Goal: Answer question/provide support

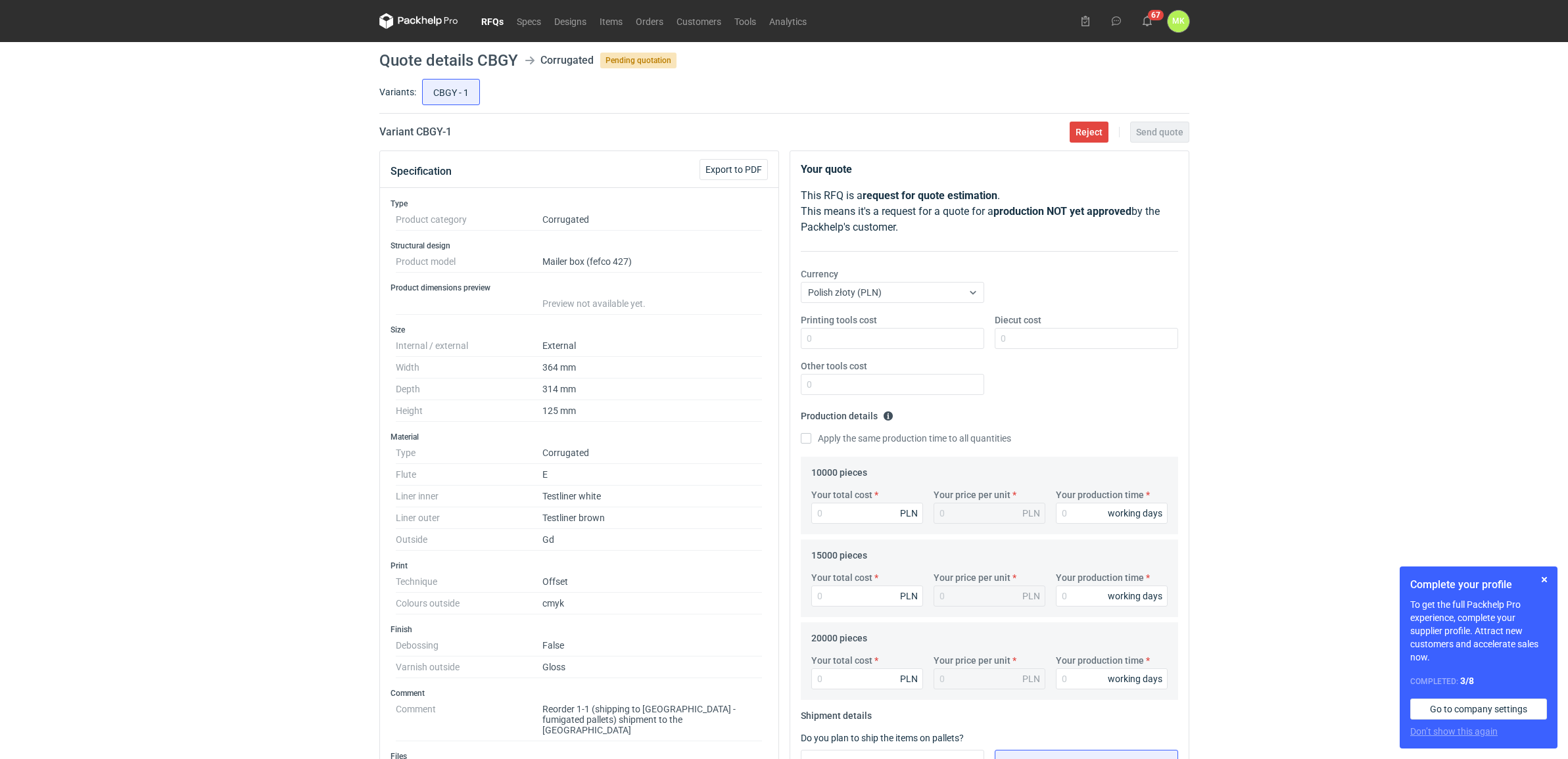
scroll to position [401, 0]
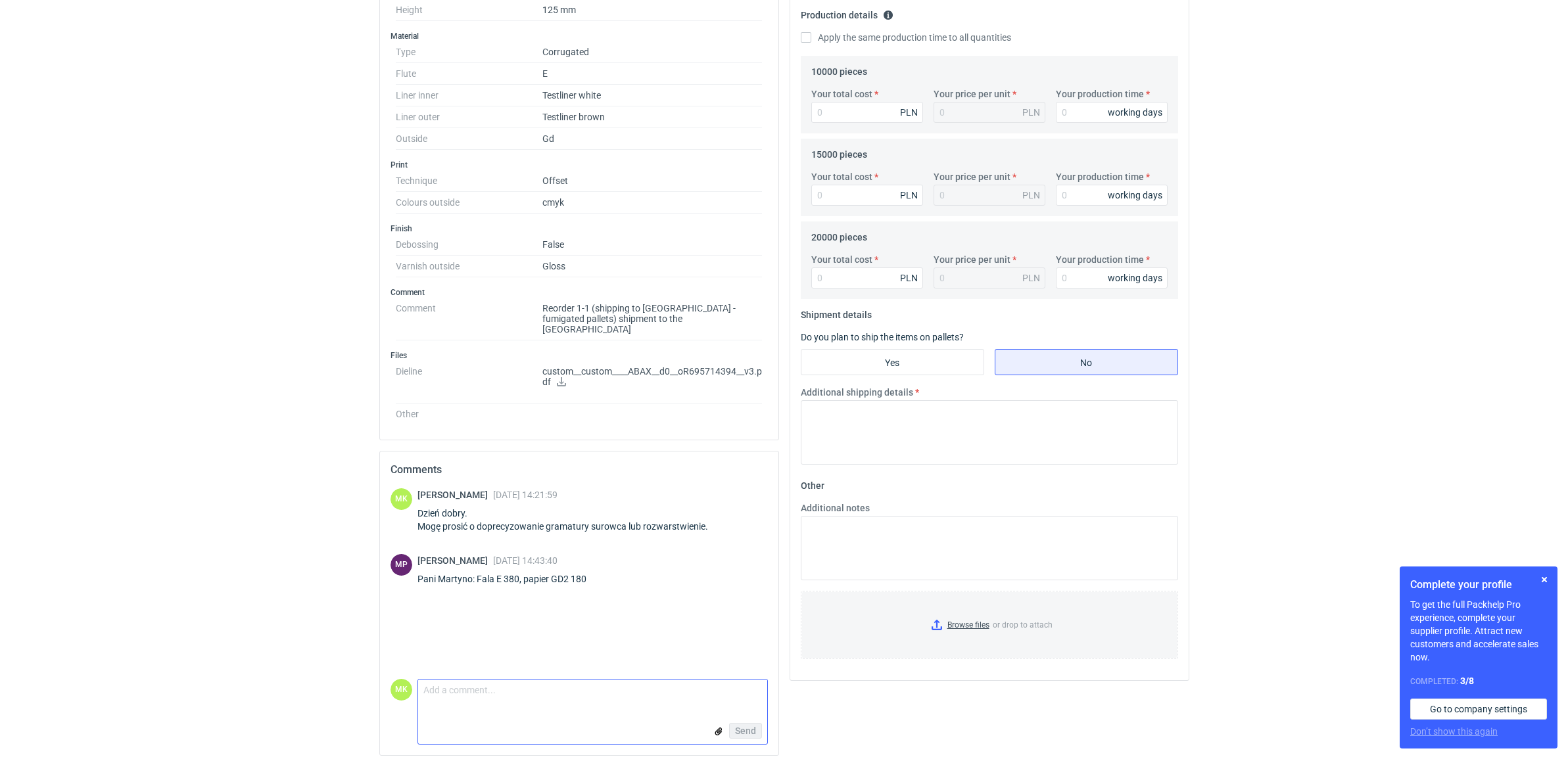
click at [579, 685] on textarea "Comment message" at bounding box center [593, 693] width 349 height 28
drag, startPoint x: 589, startPoint y: 576, endPoint x: 475, endPoint y: 579, distance: 114.0
click at [475, 579] on div "Michał Palasek 04 Sep 2025 14:43:40 Pani Martyno: Fala E 380, papier GD2 180" at bounding box center [509, 572] width 184 height 36
copy div "Fala E 380, papier GD2 180"
drag, startPoint x: 723, startPoint y: 523, endPoint x: 405, endPoint y: 526, distance: 318.0
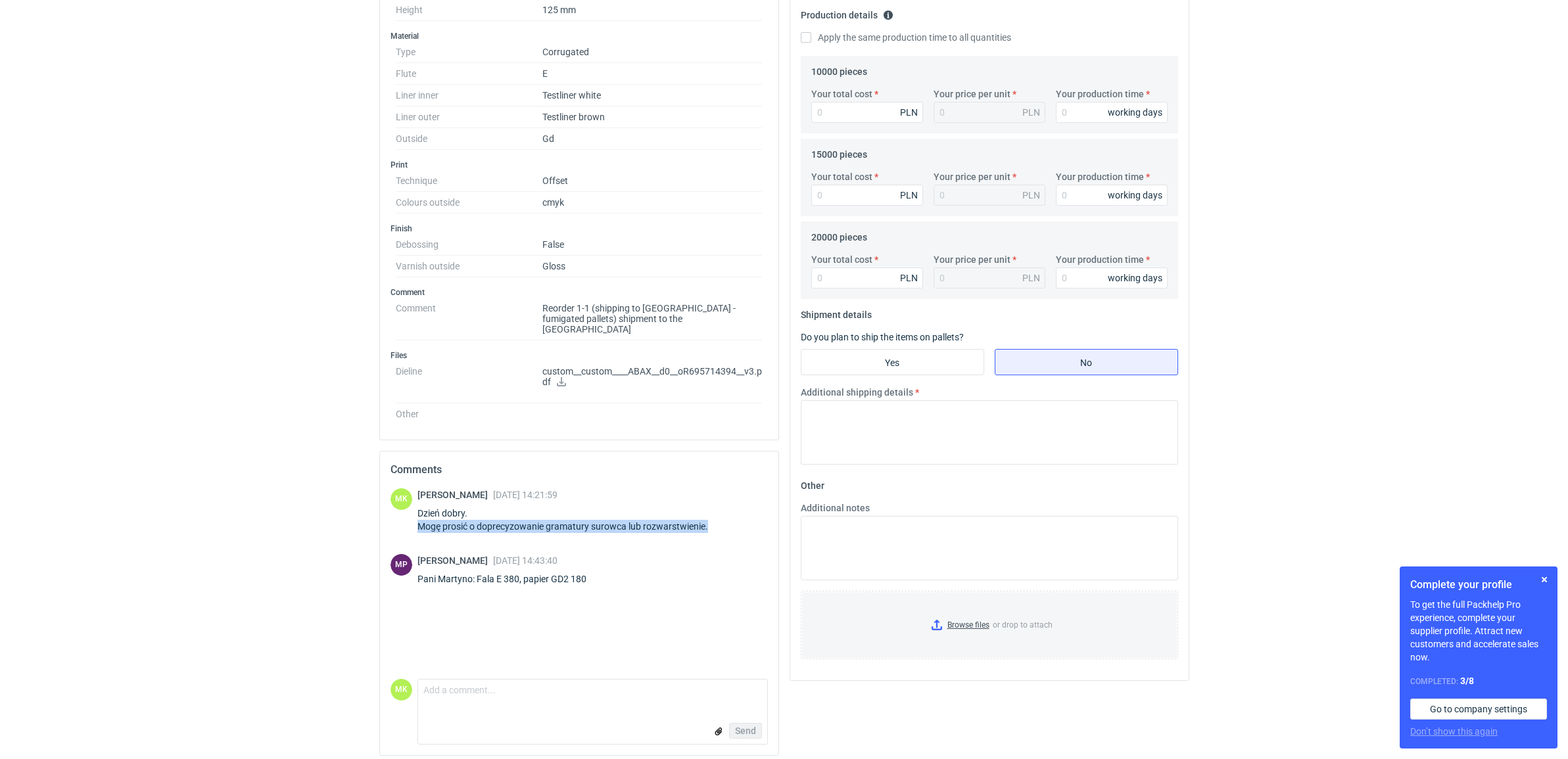
click at [405, 526] on div "MK Martyna Kasperska 04 Sep 2025 14:21:59 Dzień dobry. Mogę prosić o doprecyzow…" at bounding box center [579, 513] width 378 height 50
copy div "Mogę prosić o doprecyzowanie gramatury surowca lub rozwarstwienie."
click at [606, 728] on div "Send" at bounding box center [593, 730] width 349 height 27
click at [600, 690] on textarea "Comment message" at bounding box center [593, 693] width 349 height 28
type textarea "P"
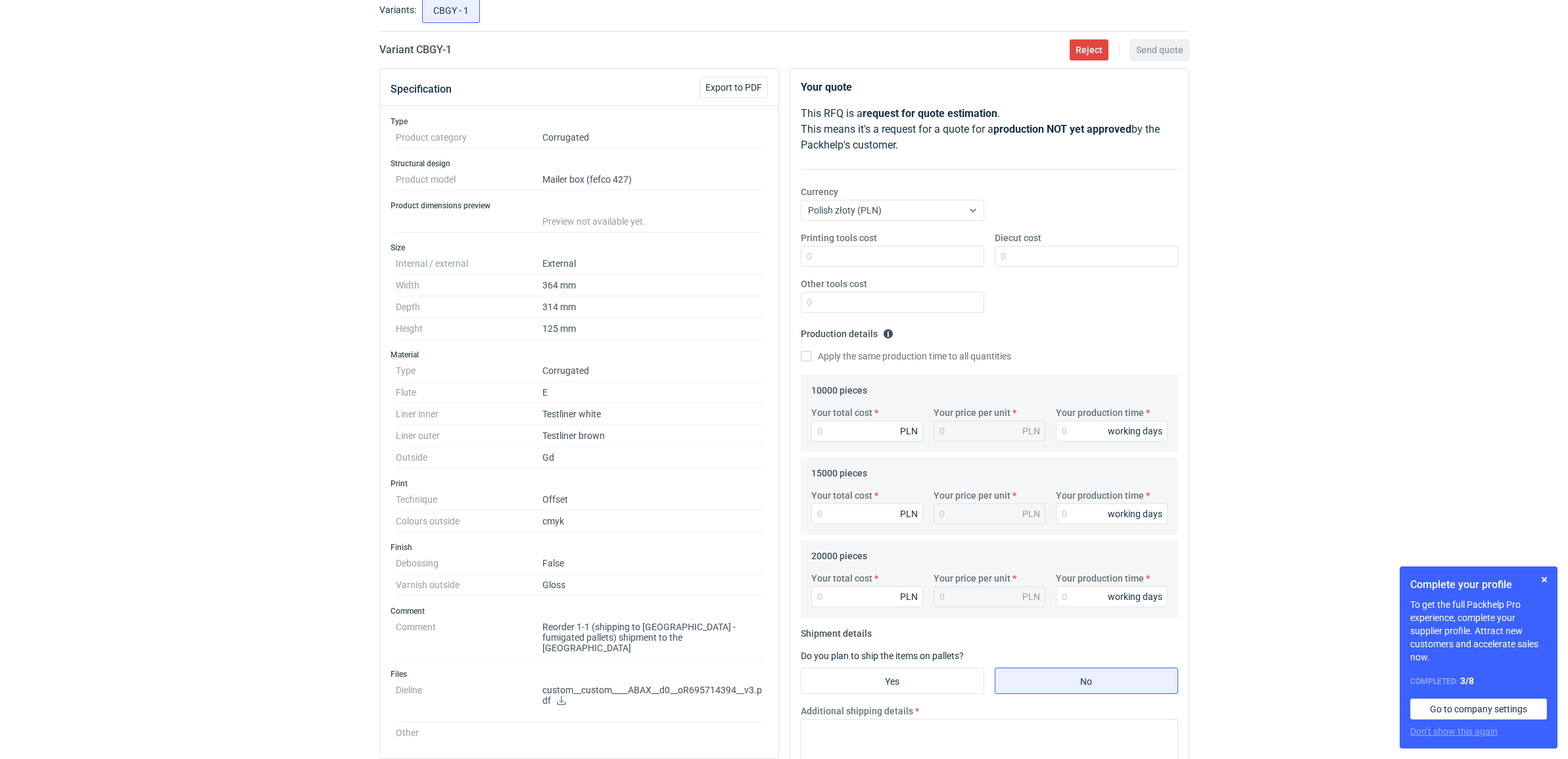
scroll to position [0, 0]
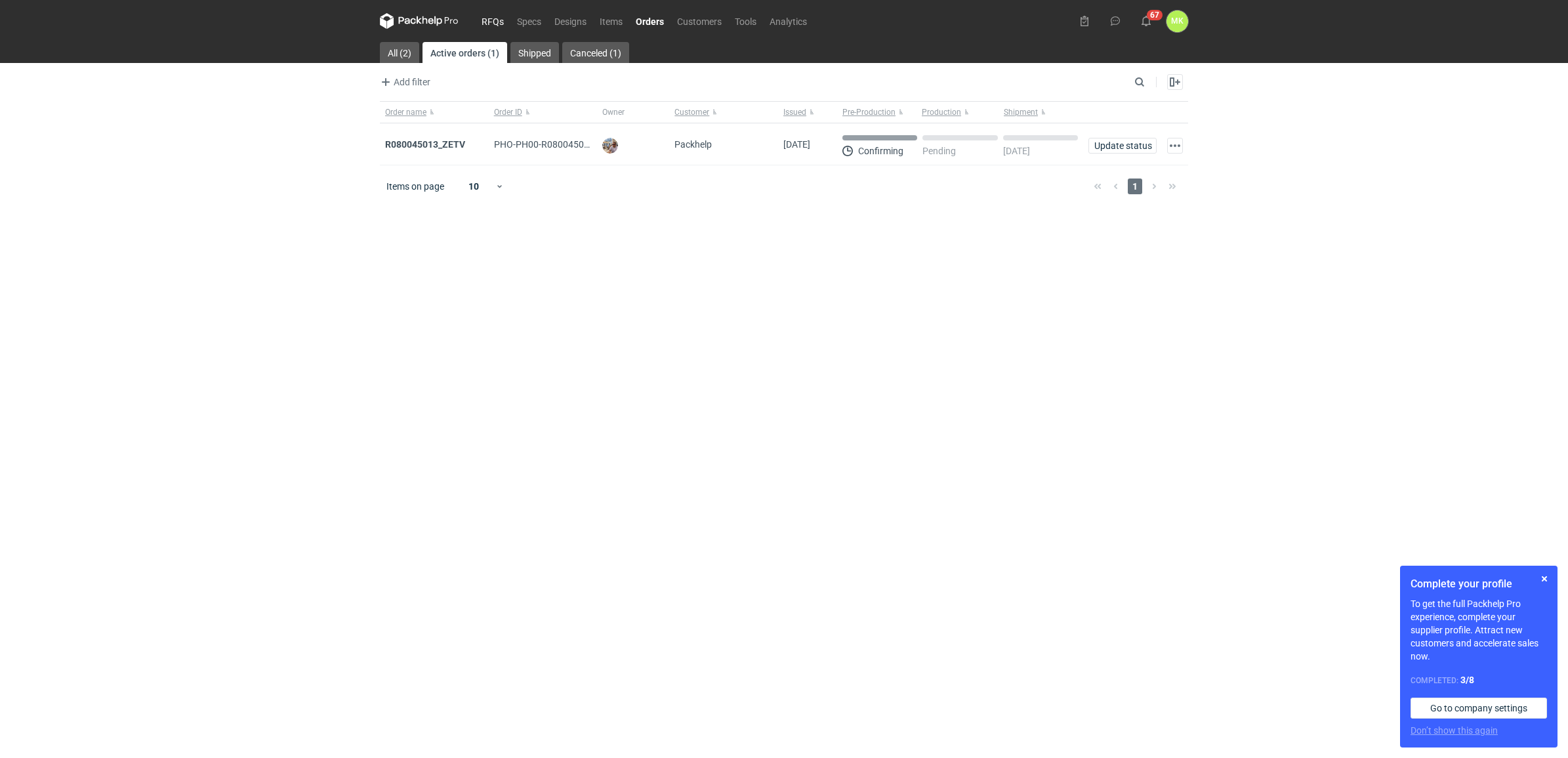
click at [505, 23] on link "RFQs" at bounding box center [493, 21] width 35 height 16
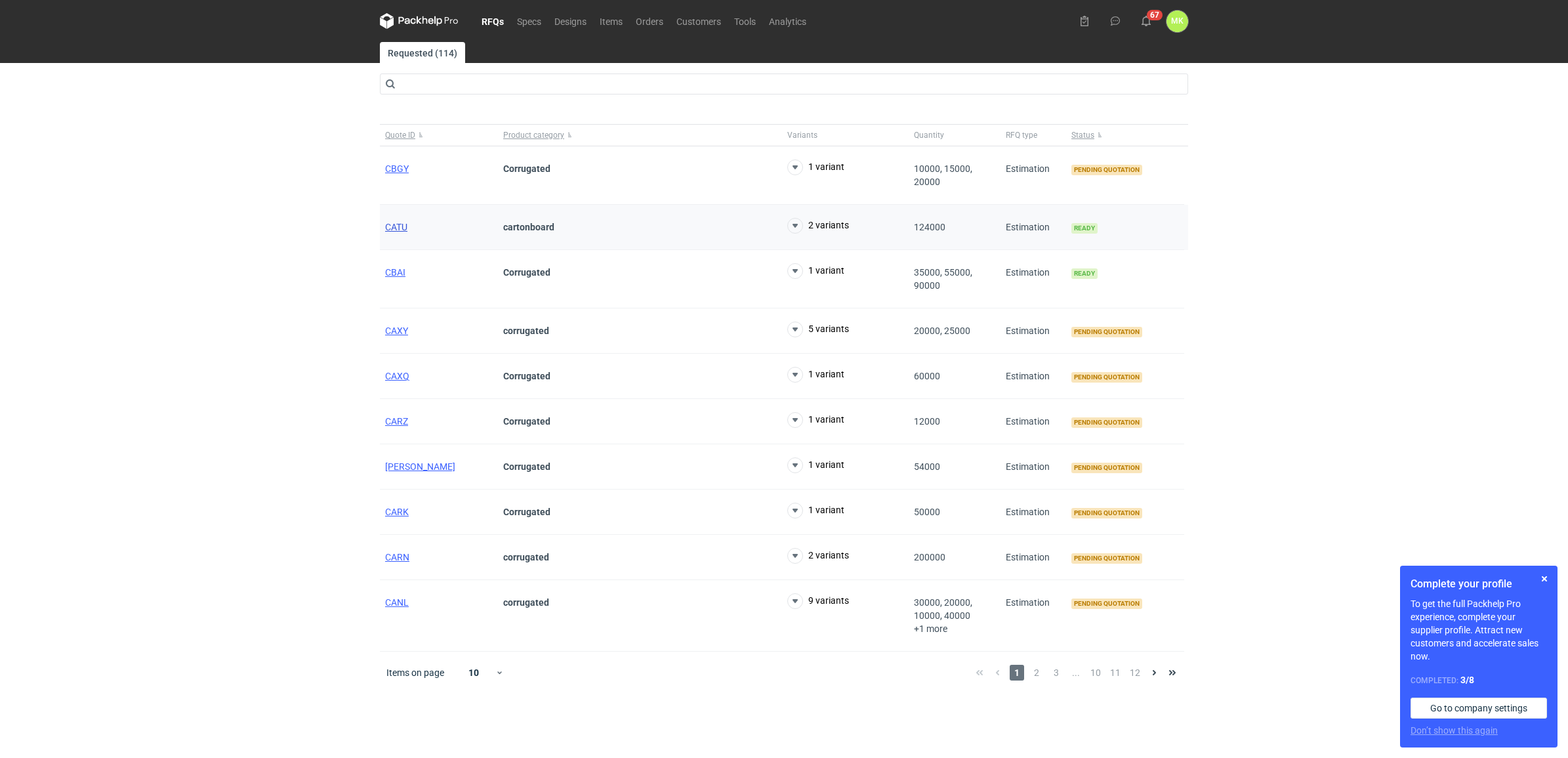
click at [401, 227] on span "CATU" at bounding box center [396, 226] width 23 height 11
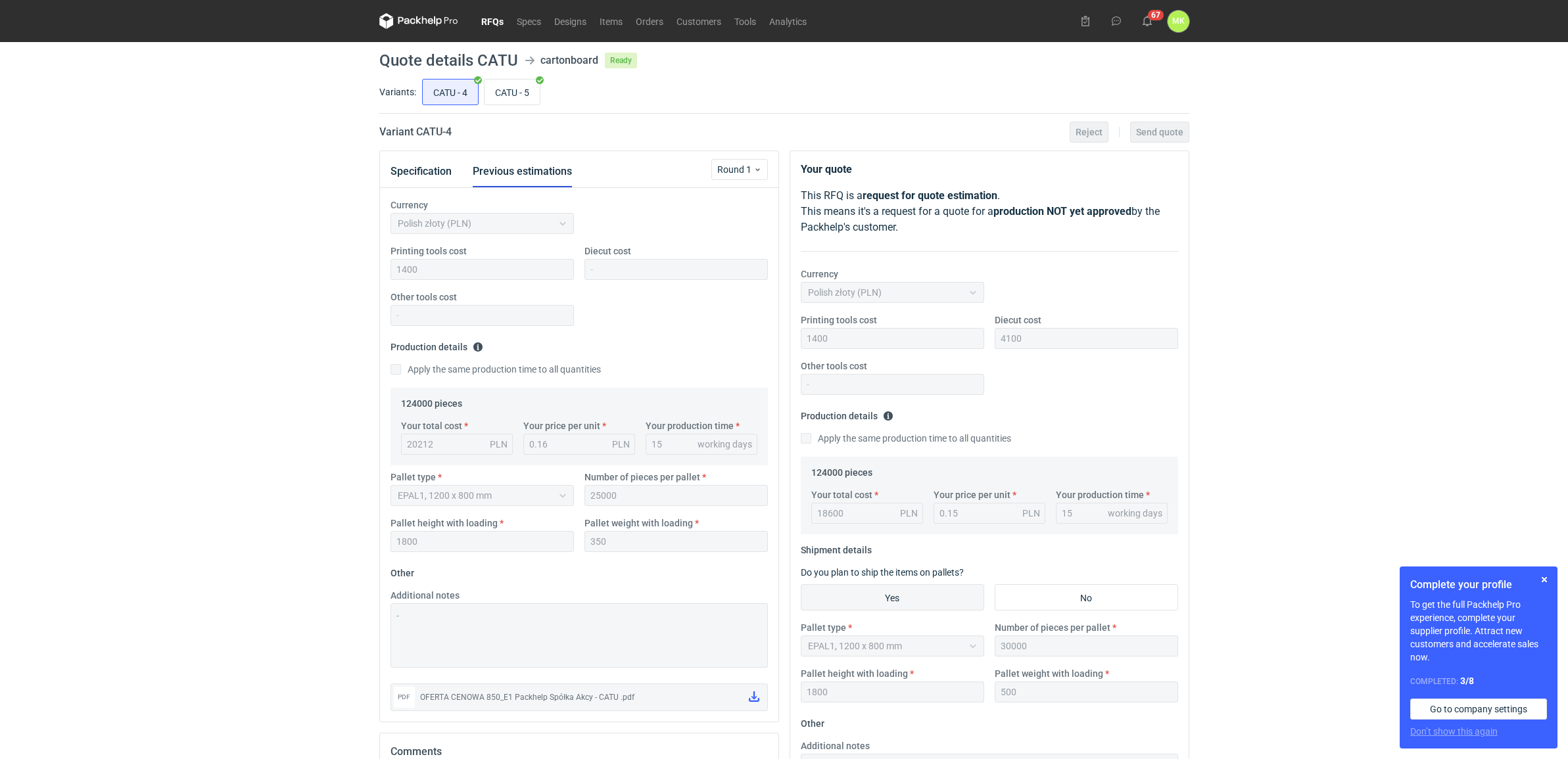
click at [494, 25] on link "RFQs" at bounding box center [492, 21] width 36 height 16
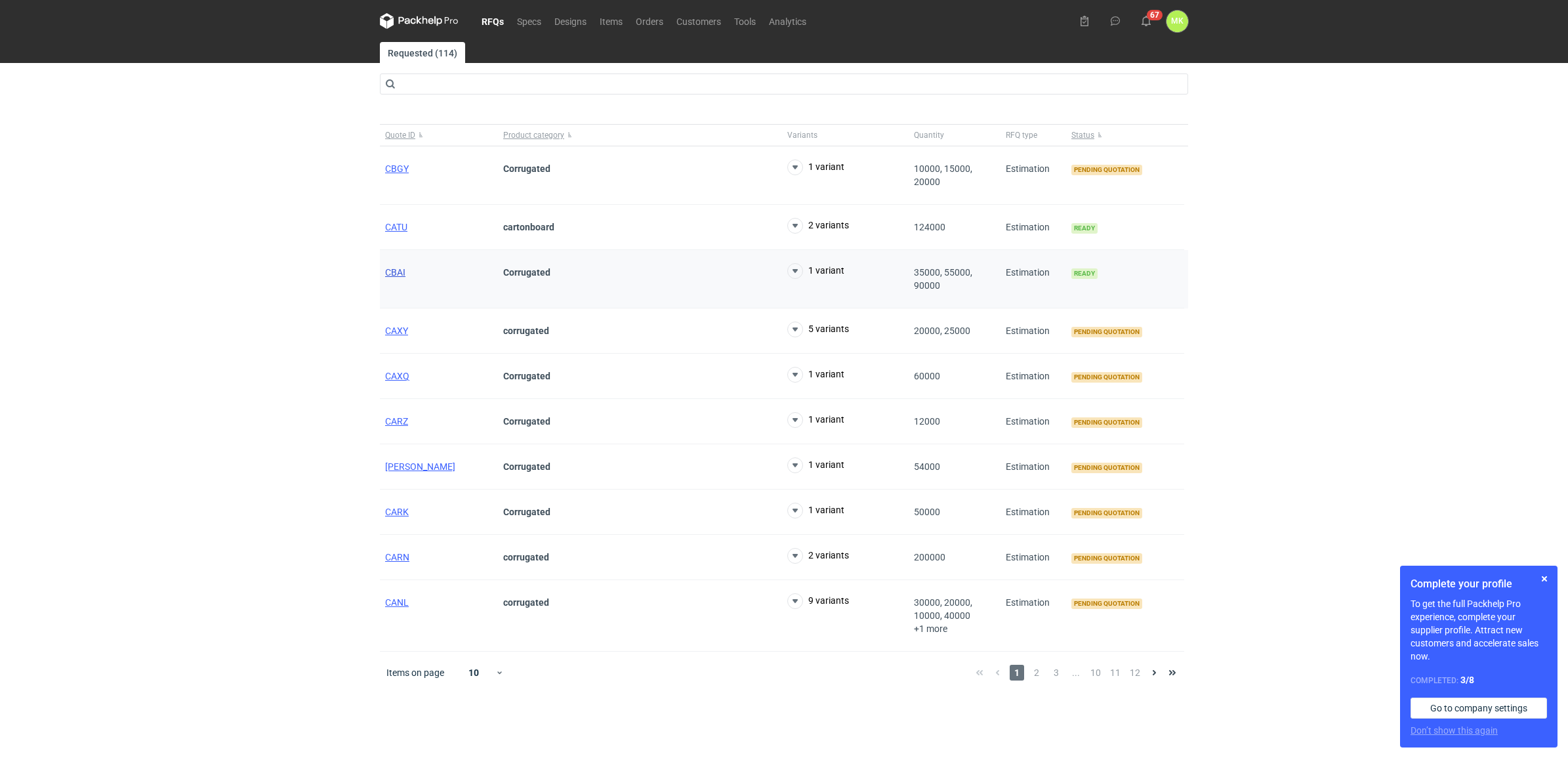
click at [389, 277] on span "CBAI" at bounding box center [395, 272] width 21 height 11
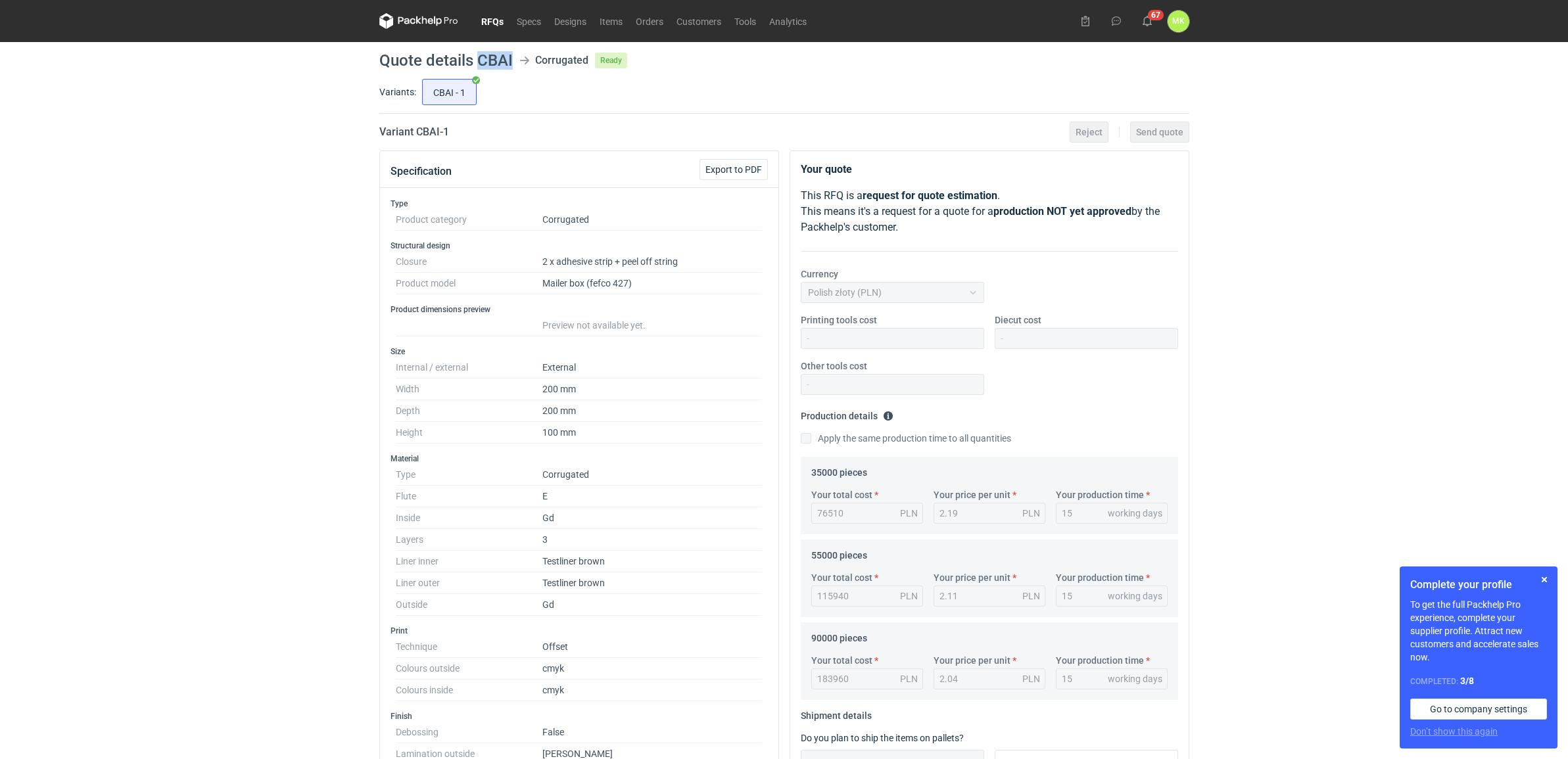
drag, startPoint x: 498, startPoint y: 64, endPoint x: 478, endPoint y: 62, distance: 20.1
click at [478, 62] on h1 "Quote details CBAI" at bounding box center [446, 60] width 133 height 16
copy h1 "CBAI"
